Goal: Task Accomplishment & Management: Use online tool/utility

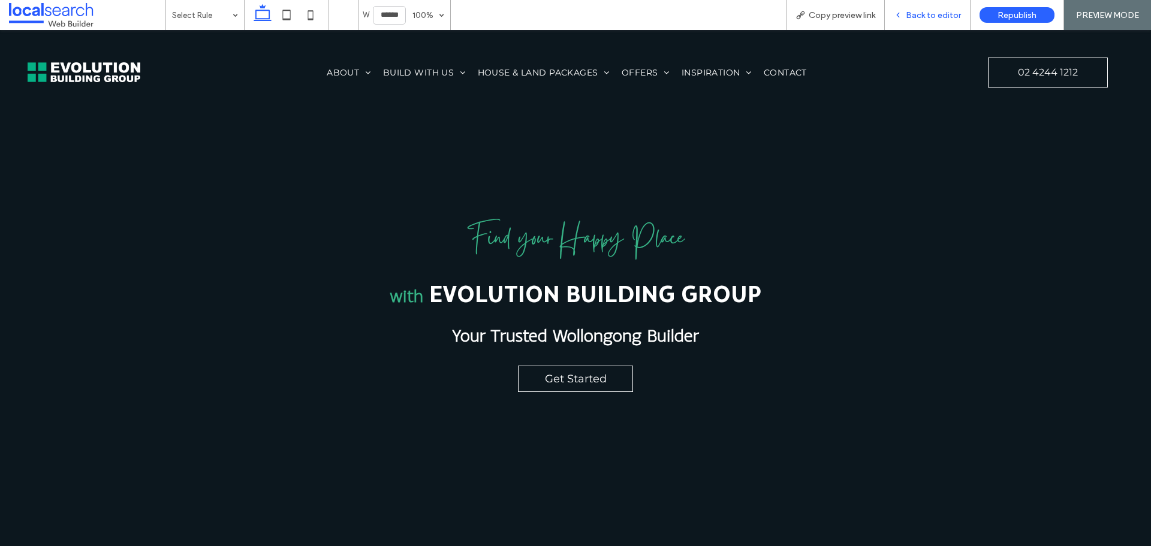
click at [931, 12] on span "Back to editor" at bounding box center [933, 15] width 55 height 10
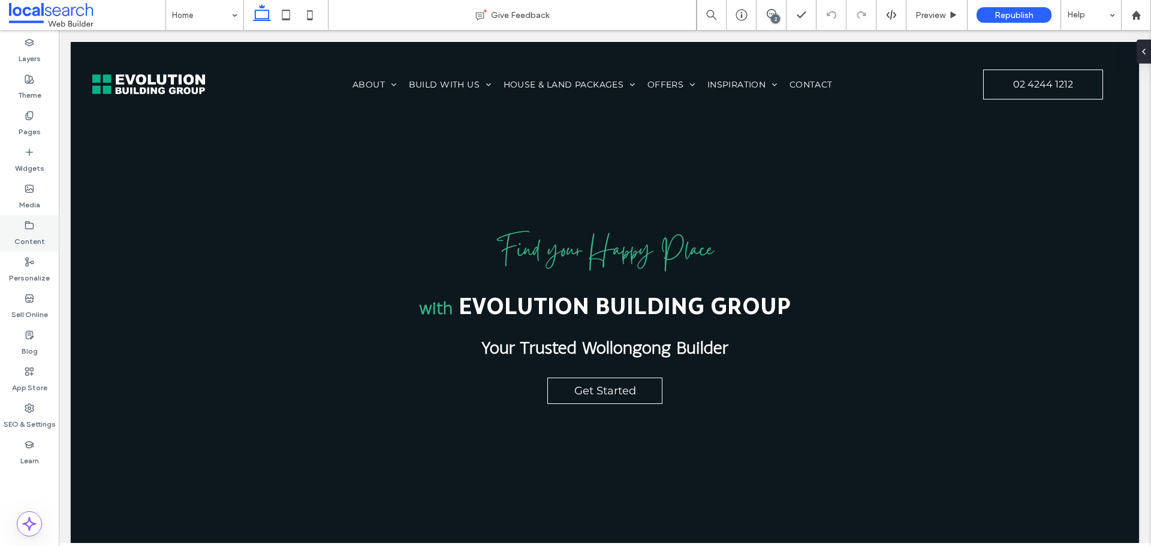
click at [29, 233] on label "Content" at bounding box center [29, 238] width 31 height 17
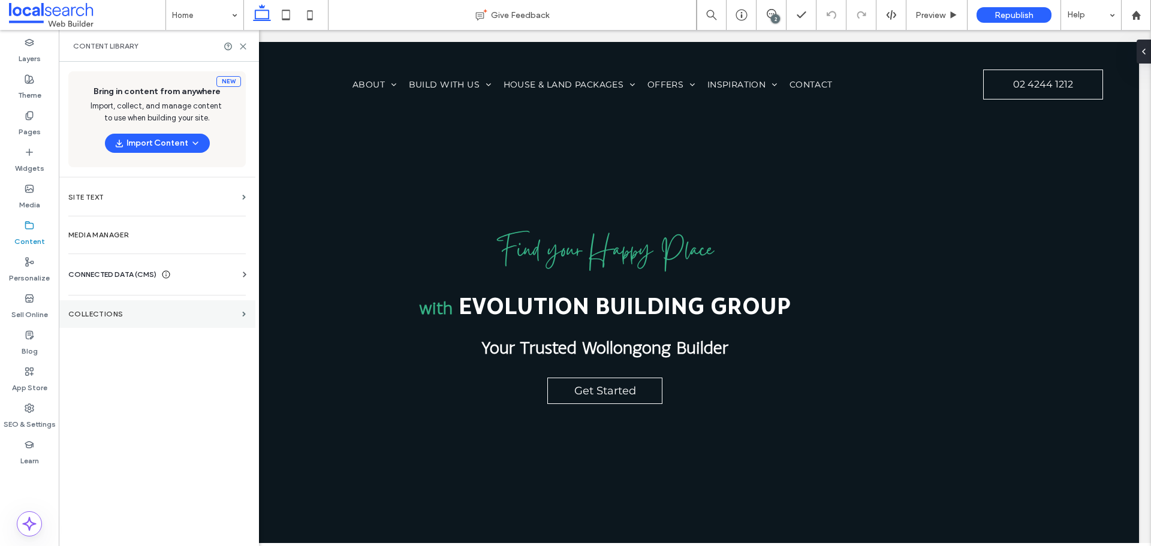
click at [107, 312] on label "Collections" at bounding box center [152, 314] width 169 height 8
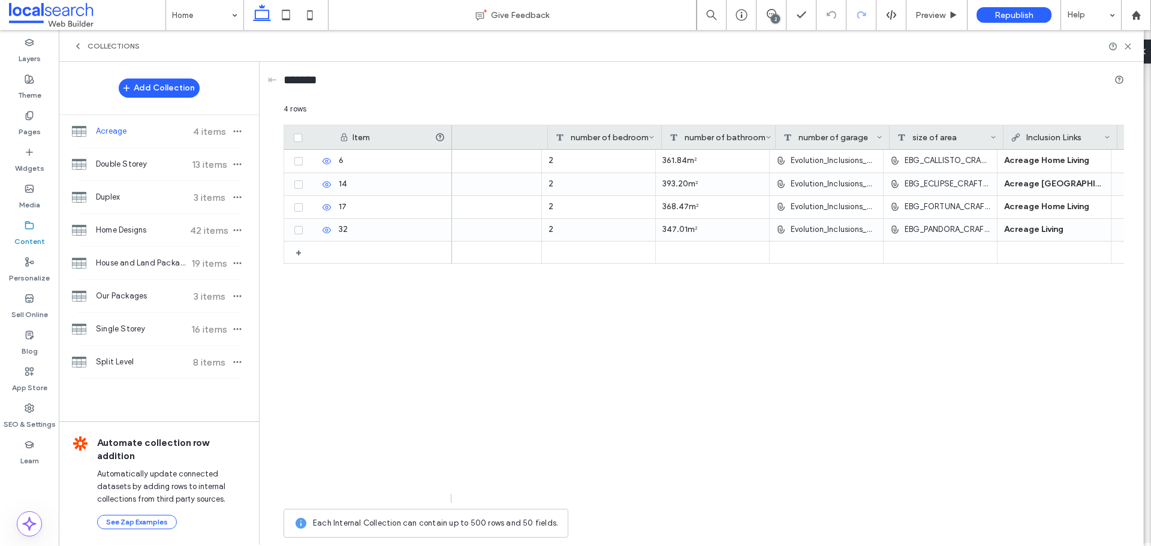
scroll to position [0, 815]
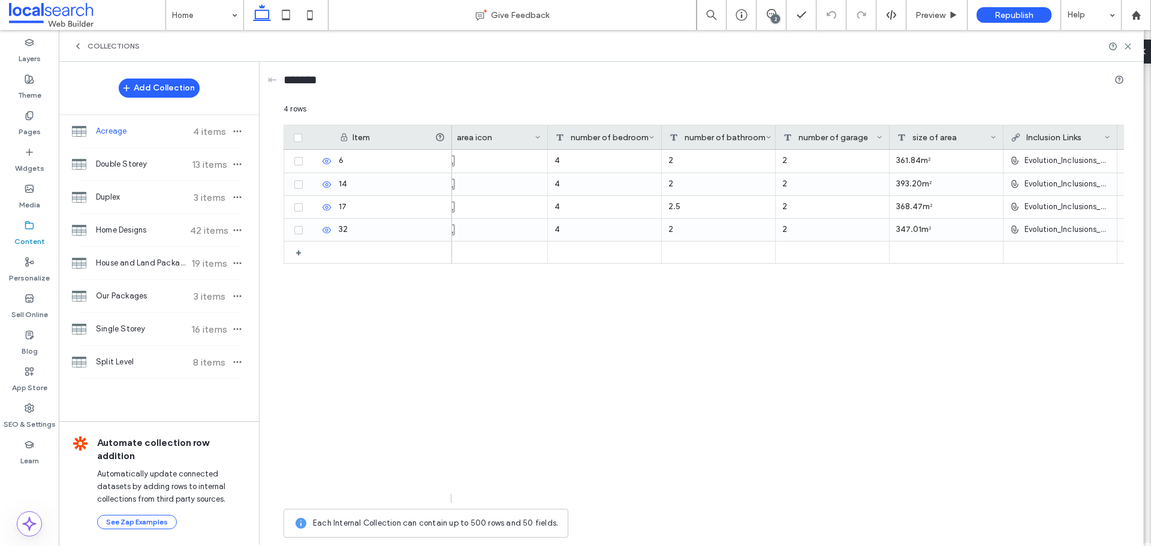
click at [130, 127] on span "Acreage" at bounding box center [140, 131] width 89 height 12
click at [83, 44] on div "Collections" at bounding box center [106, 46] width 67 height 10
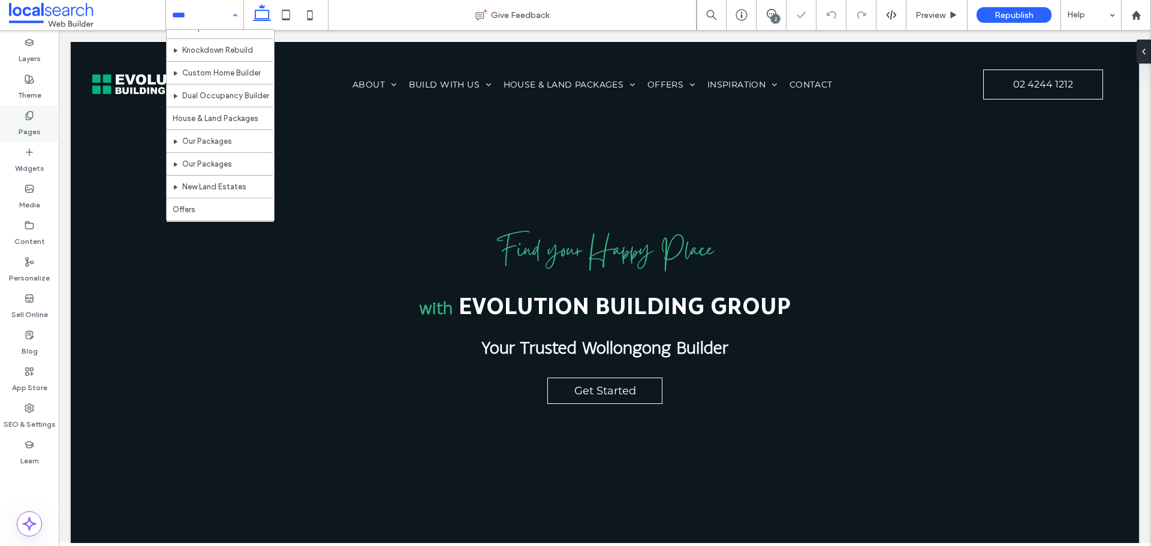
scroll to position [360, 0]
click at [28, 125] on label "Pages" at bounding box center [30, 128] width 22 height 17
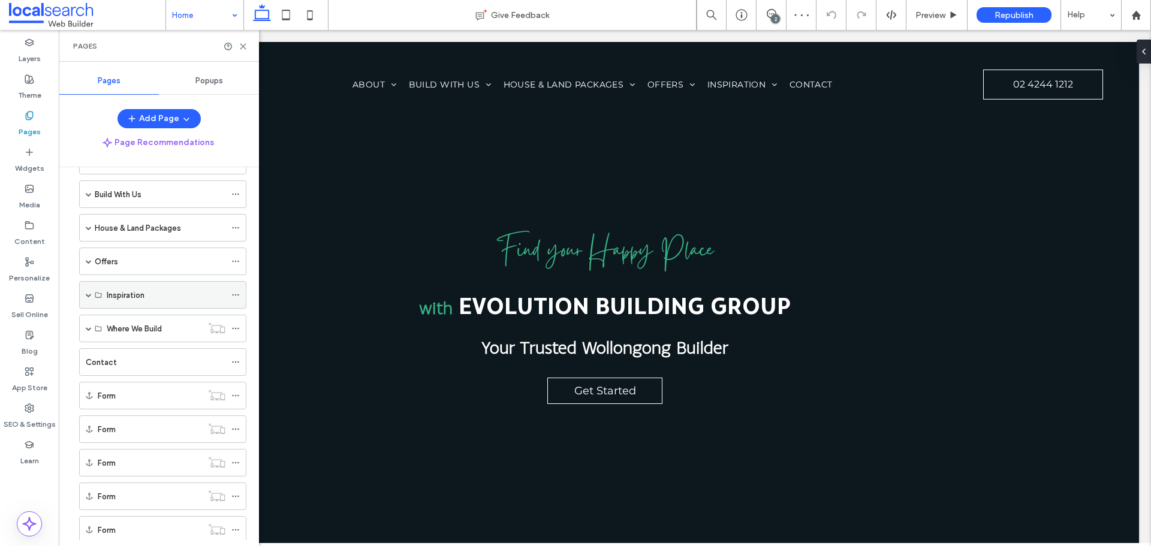
scroll to position [62, 0]
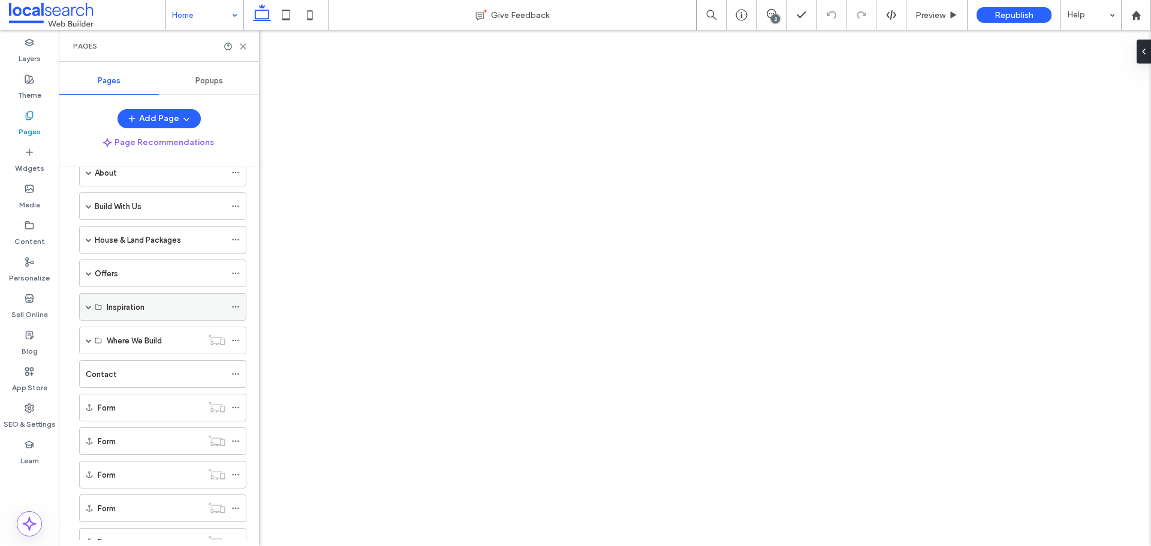
click at [88, 307] on span at bounding box center [89, 307] width 6 height 6
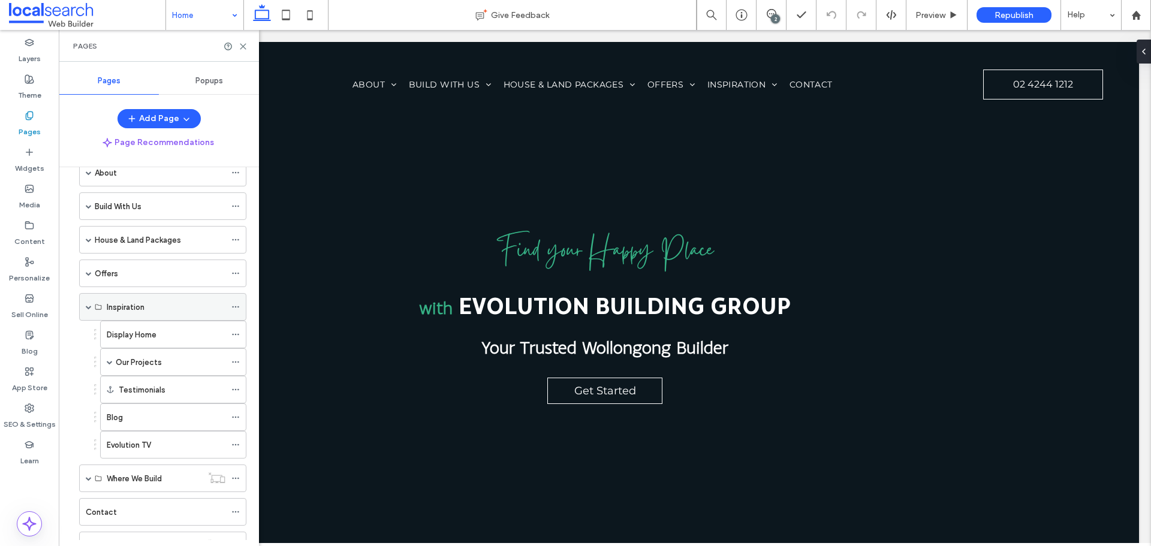
scroll to position [0, 0]
click at [85, 307] on div "Inspiration" at bounding box center [162, 307] width 167 height 28
click at [110, 364] on span at bounding box center [110, 362] width 6 height 6
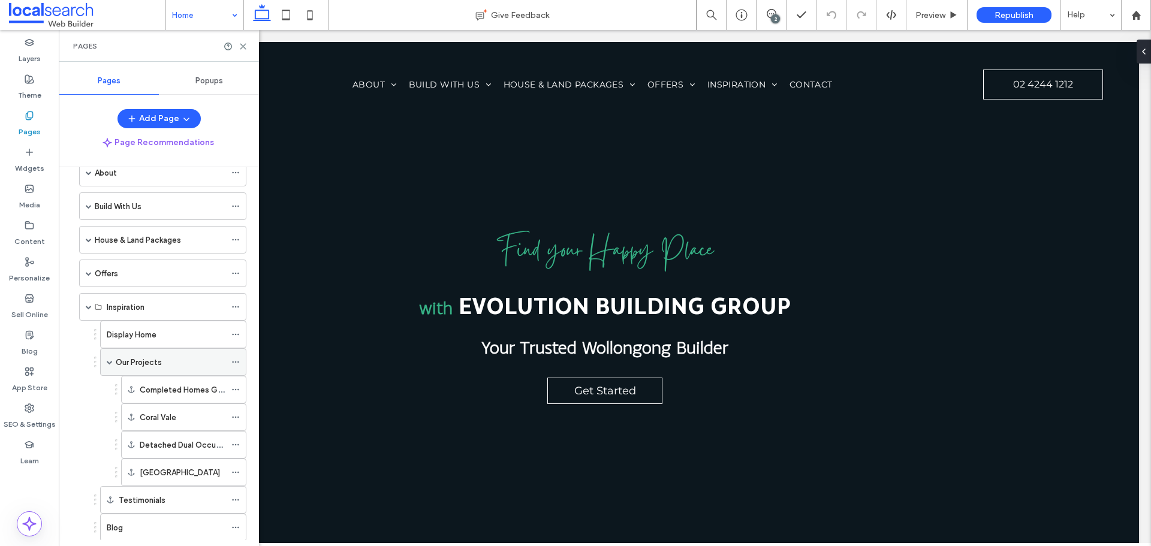
click at [110, 364] on span at bounding box center [110, 362] width 6 height 6
click at [90, 478] on span at bounding box center [89, 478] width 6 height 6
